Goal: Information Seeking & Learning: Learn about a topic

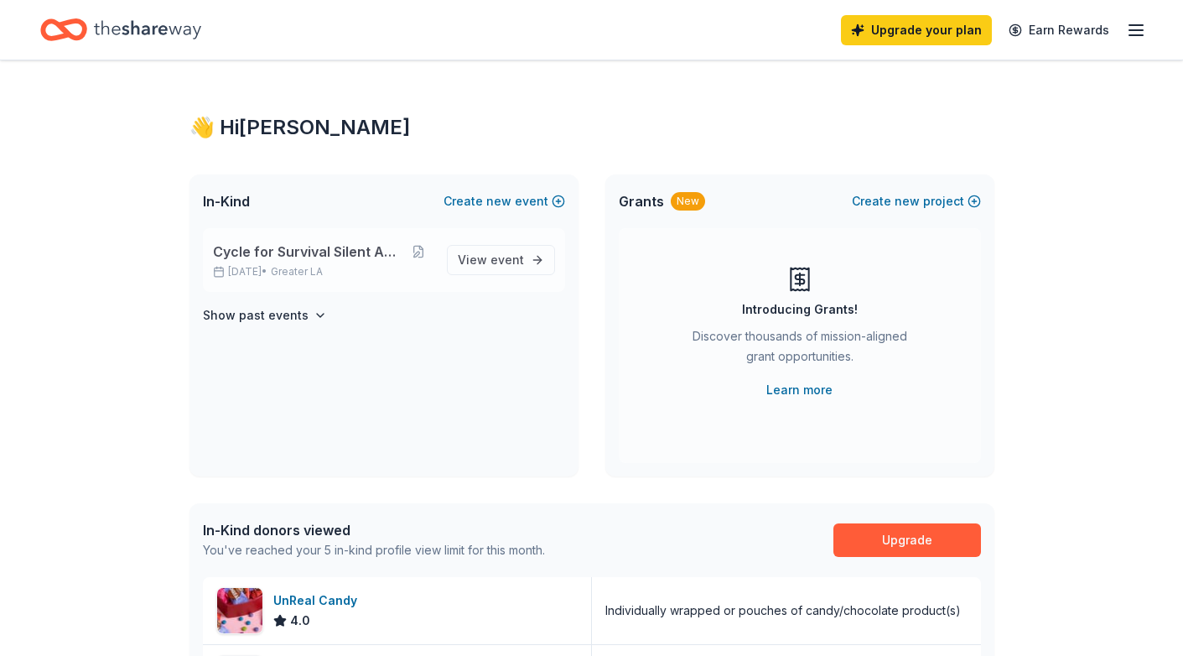
click at [246, 259] on span "Cycle for Survival Silent Auction" at bounding box center [308, 251] width 190 height 20
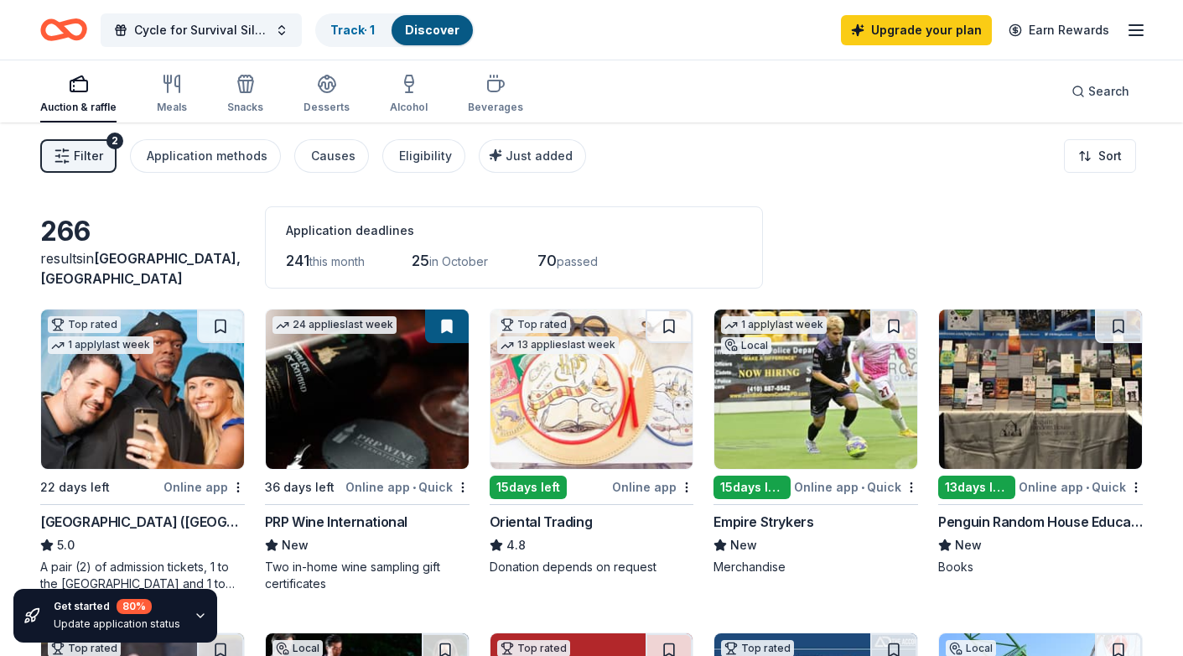
click at [91, 149] on span "Filter" at bounding box center [88, 156] width 29 height 20
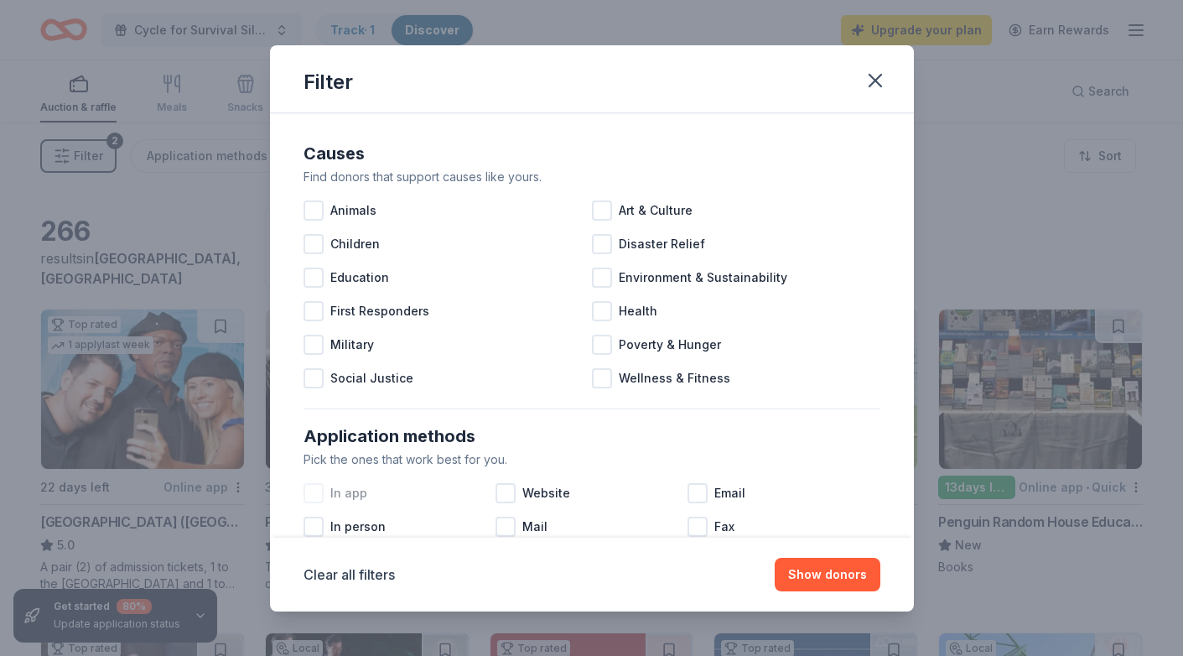
click at [319, 499] on div at bounding box center [313, 493] width 20 height 20
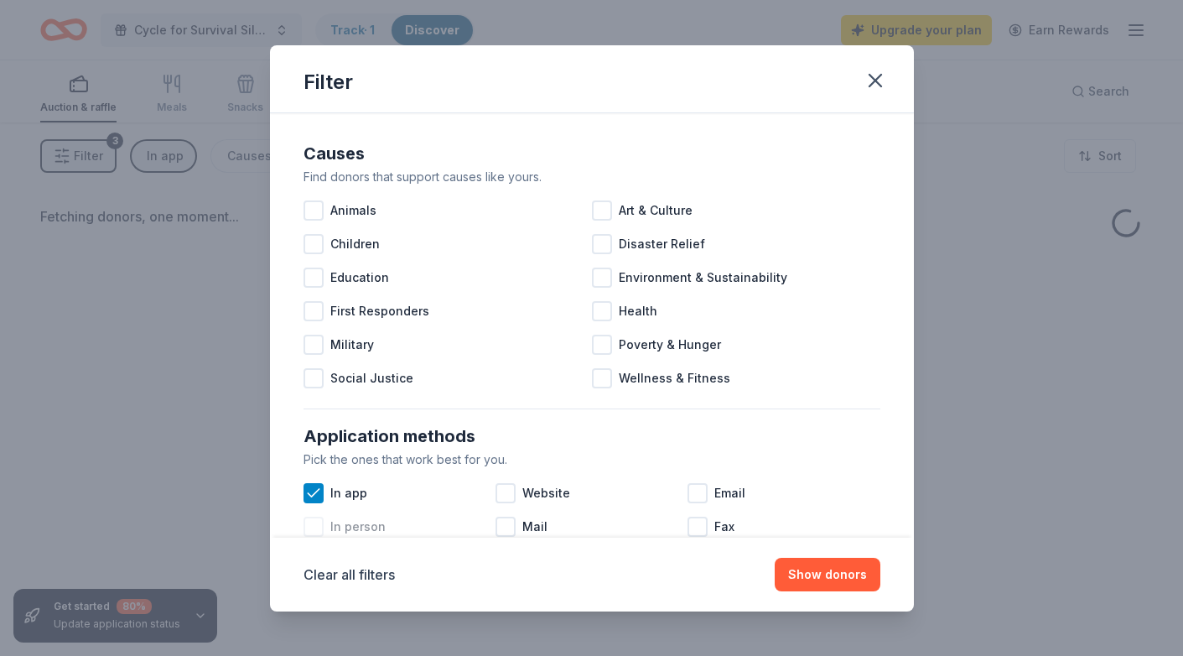
click at [318, 527] on div at bounding box center [313, 526] width 20 height 20
click at [859, 581] on button "Show donors" at bounding box center [828, 574] width 106 height 34
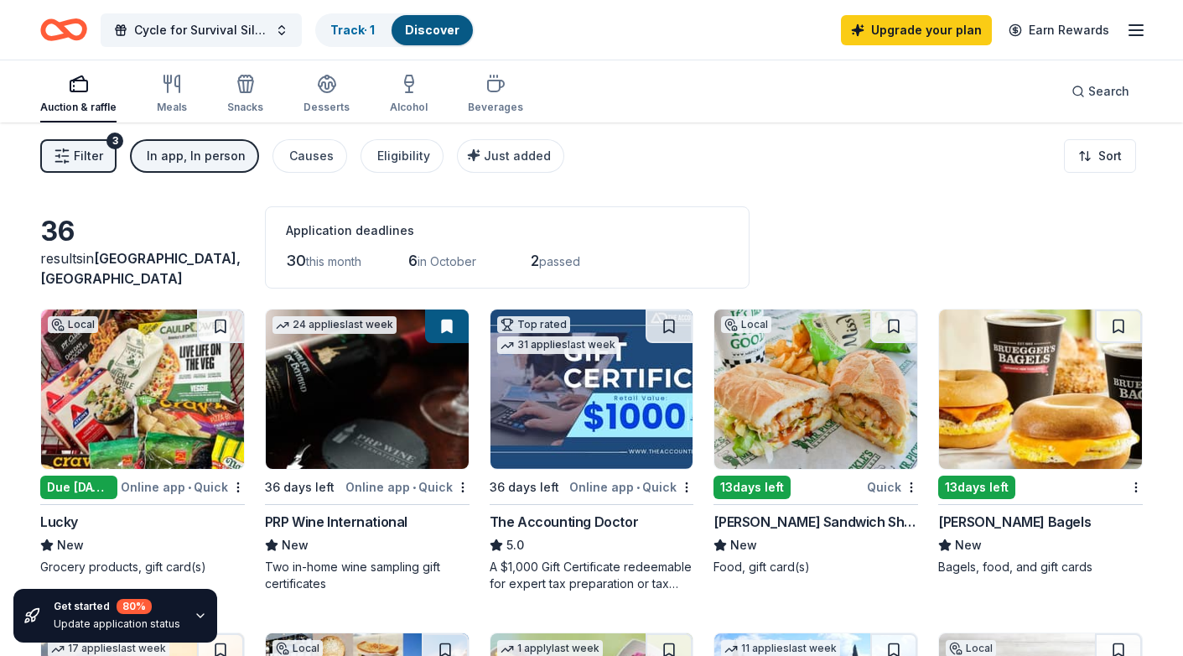
click at [75, 166] on button "Filter 3" at bounding box center [78, 156] width 76 height 34
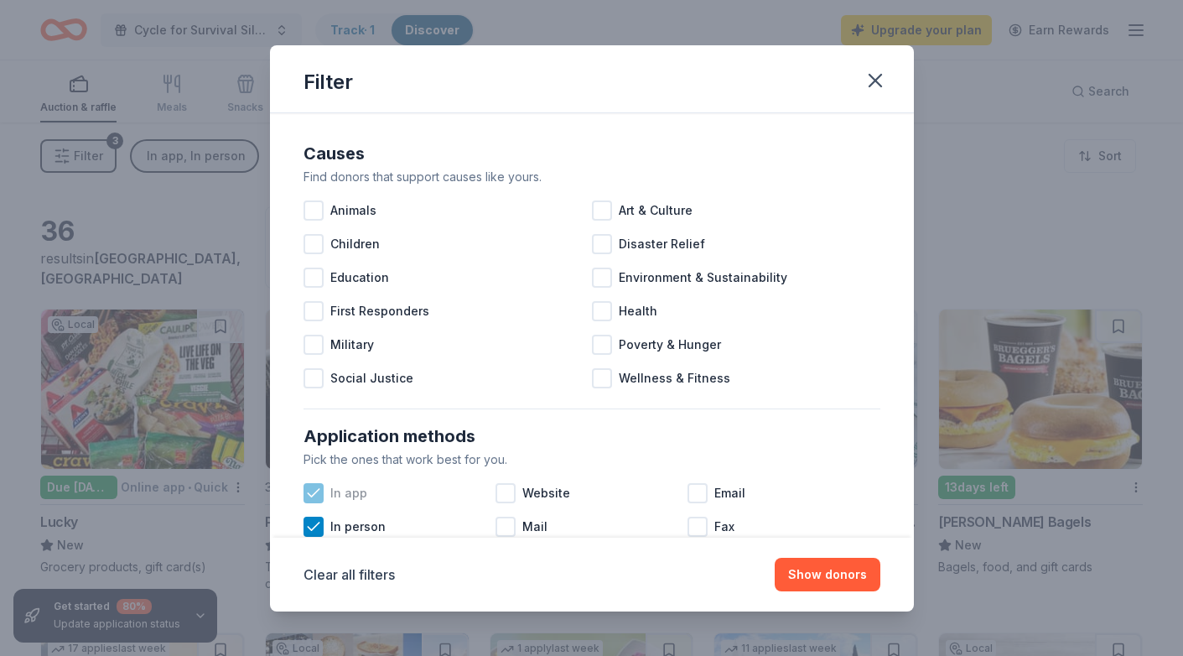
click at [311, 491] on icon at bounding box center [313, 493] width 17 height 17
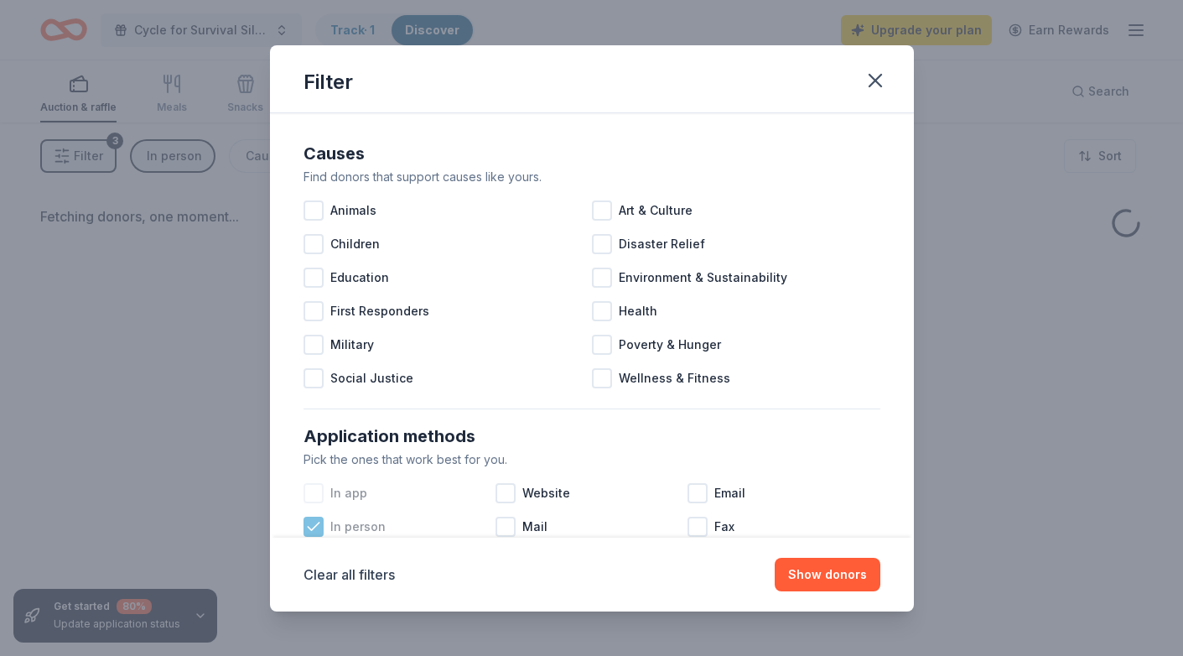
click at [313, 530] on icon at bounding box center [313, 526] width 17 height 17
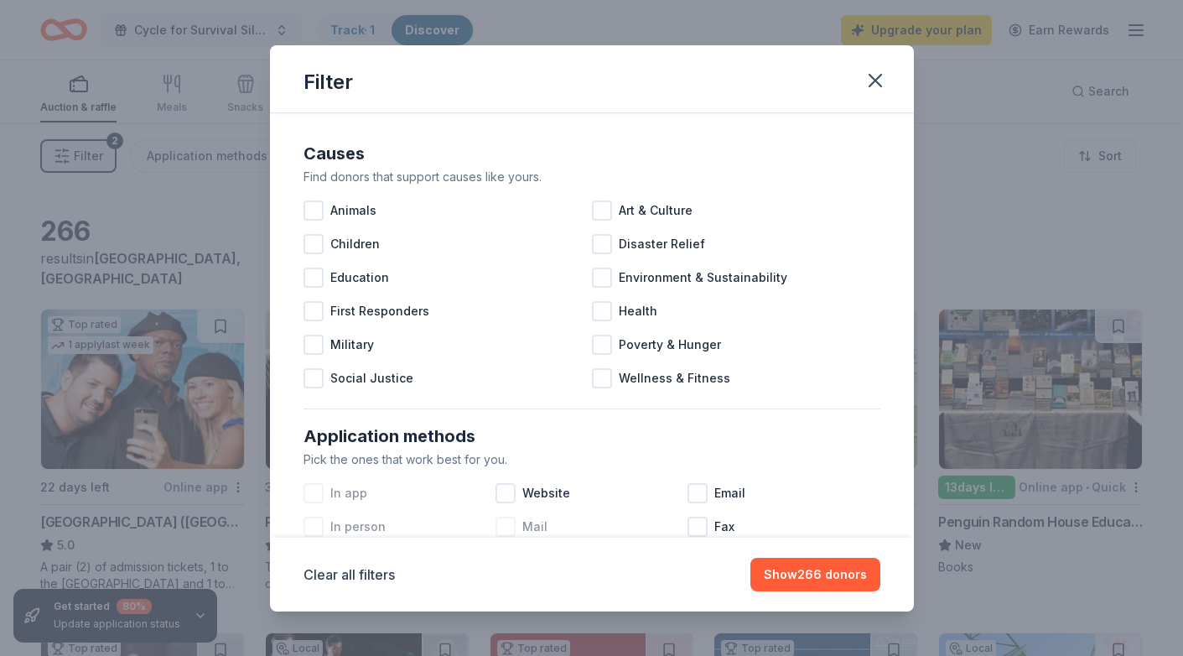
click at [509, 523] on div at bounding box center [505, 526] width 20 height 20
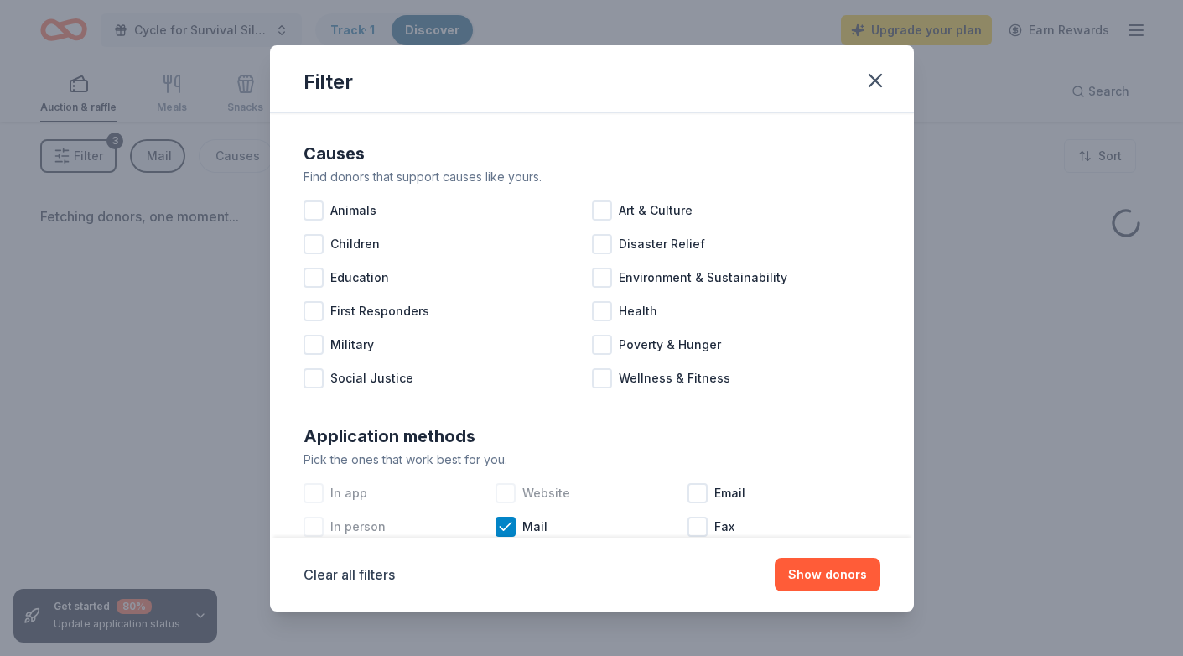
click at [509, 494] on div at bounding box center [505, 493] width 20 height 20
click at [699, 496] on div at bounding box center [697, 493] width 20 height 20
click at [702, 528] on div at bounding box center [697, 526] width 20 height 20
click at [804, 567] on button "Show donors" at bounding box center [828, 574] width 106 height 34
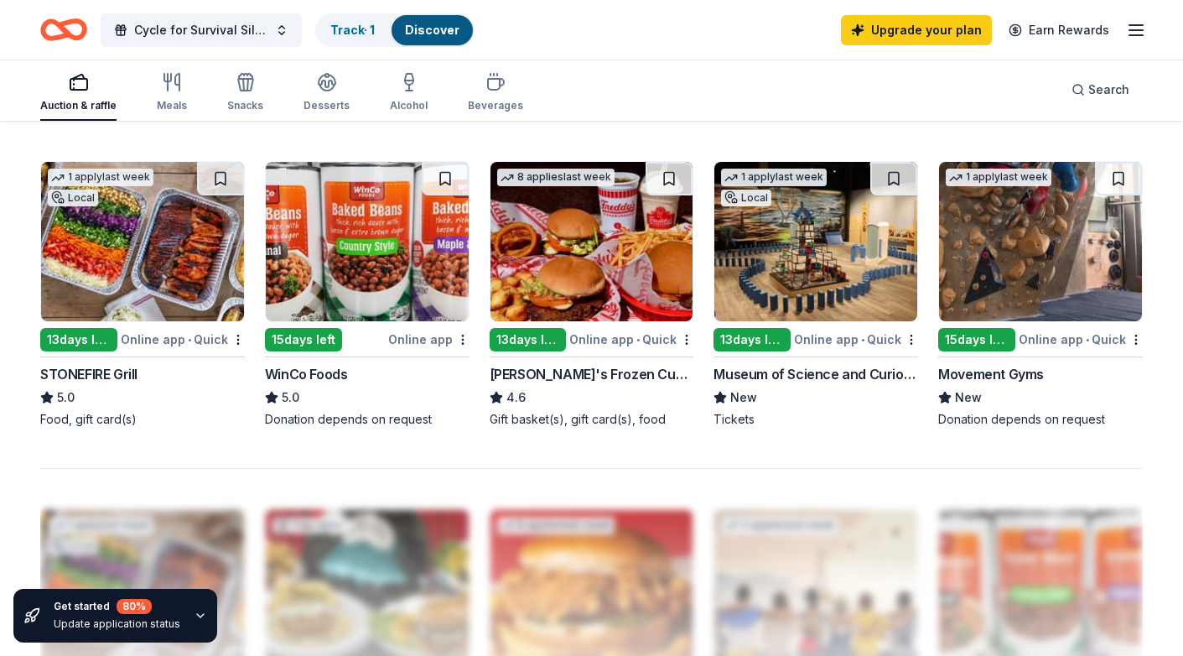
scroll to position [1119, 0]
click at [937, 13] on div "Upgrade your plan Earn Rewards" at bounding box center [993, 29] width 305 height 39
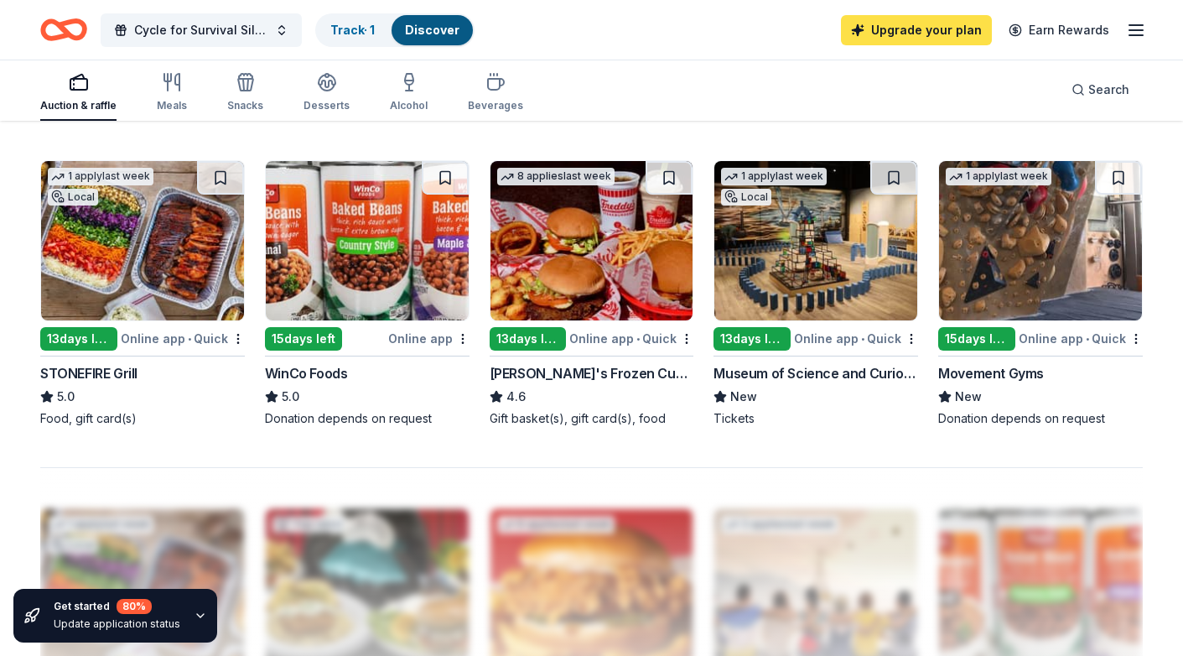
click at [937, 21] on link "Upgrade your plan" at bounding box center [916, 30] width 151 height 30
click at [893, 25] on link "Upgrade your plan" at bounding box center [916, 30] width 151 height 30
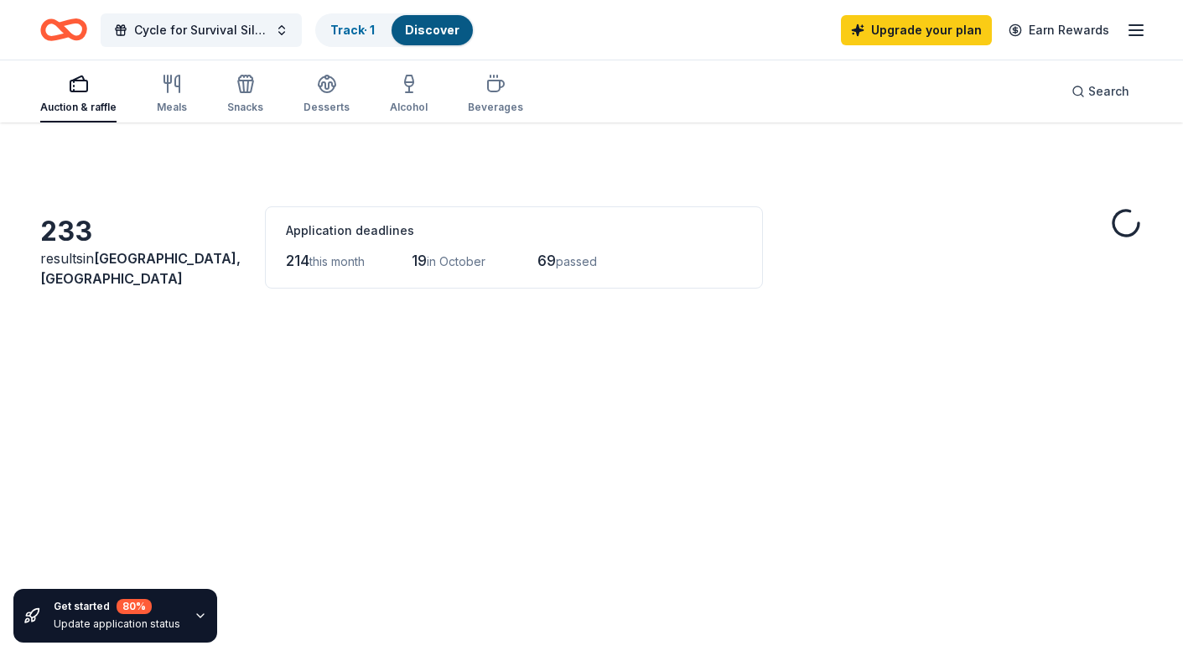
scroll to position [1119, 0]
